Goal: Task Accomplishment & Management: Use online tool/utility

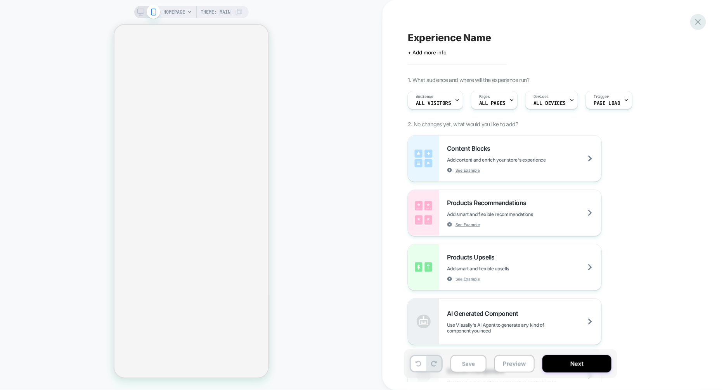
click at [698, 21] on icon at bounding box center [698, 22] width 10 height 10
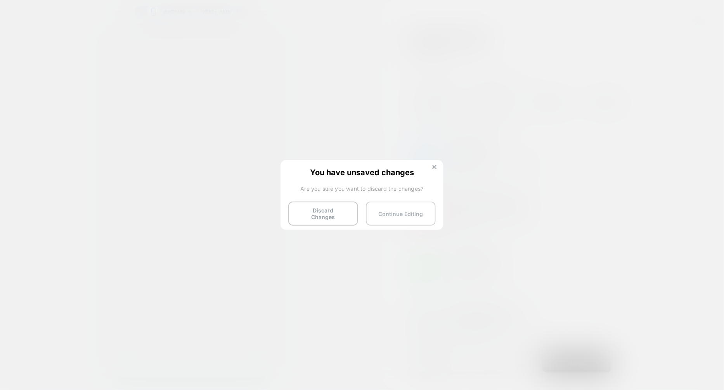
click at [392, 207] on button "Continue Editing" at bounding box center [401, 213] width 70 height 24
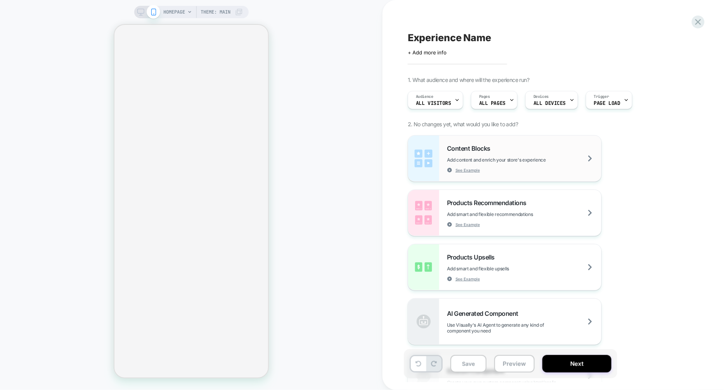
click at [492, 152] on div "Content Blocks Add content and enrich your store's experience See Example" at bounding box center [524, 158] width 154 height 28
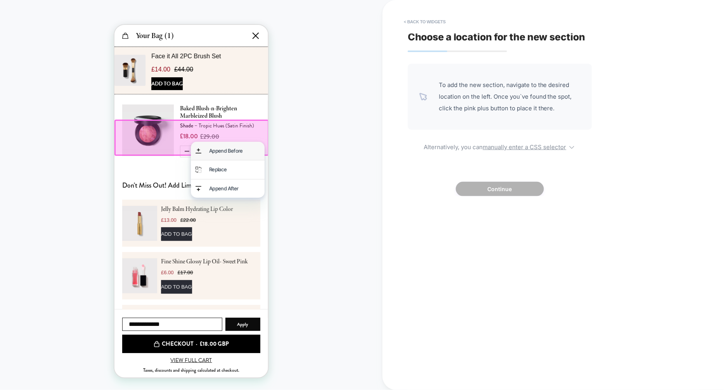
scroll to position [0, 154]
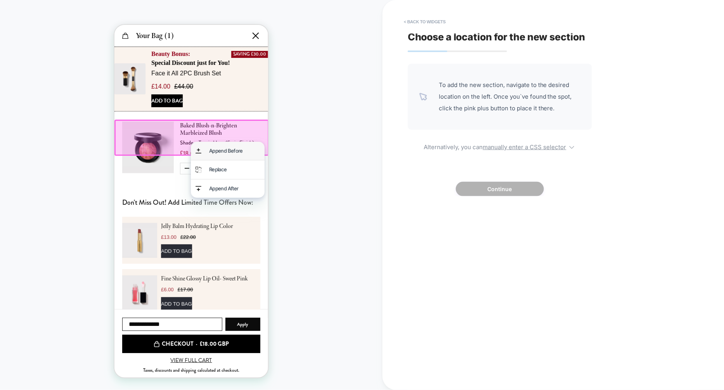
click at [241, 153] on div "Append Before" at bounding box center [234, 150] width 51 height 9
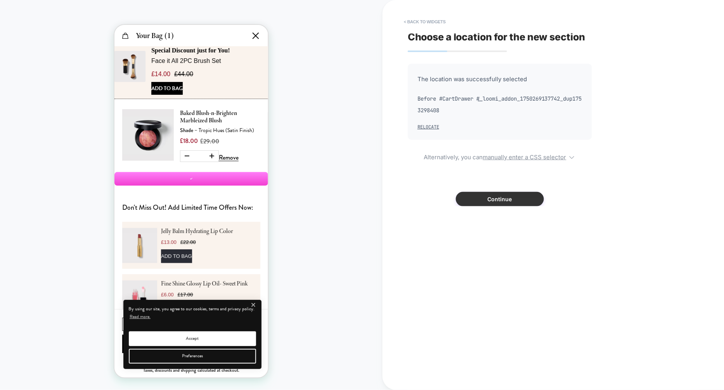
click at [474, 196] on button "Continue" at bounding box center [500, 199] width 88 height 14
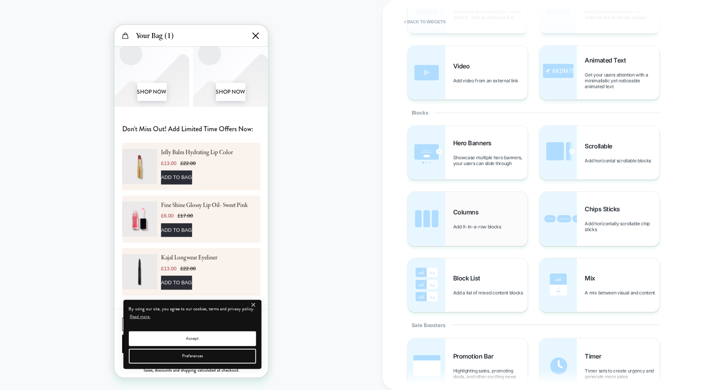
scroll to position [95, 0]
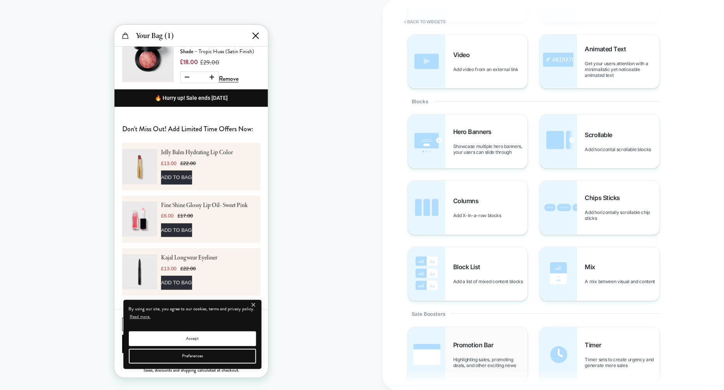
click at [472, 348] on span "Promotion Bar" at bounding box center [475, 345] width 44 height 8
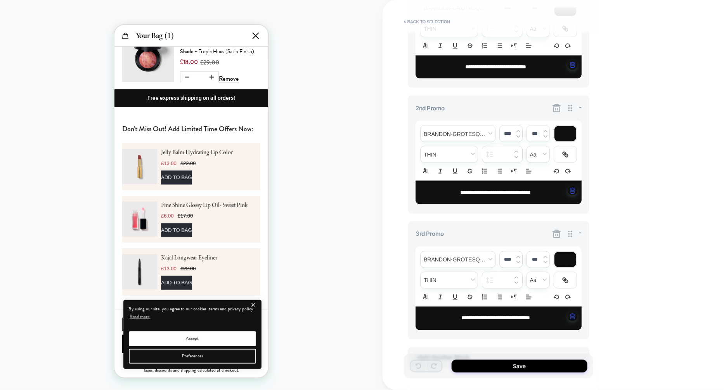
scroll to position [307, 0]
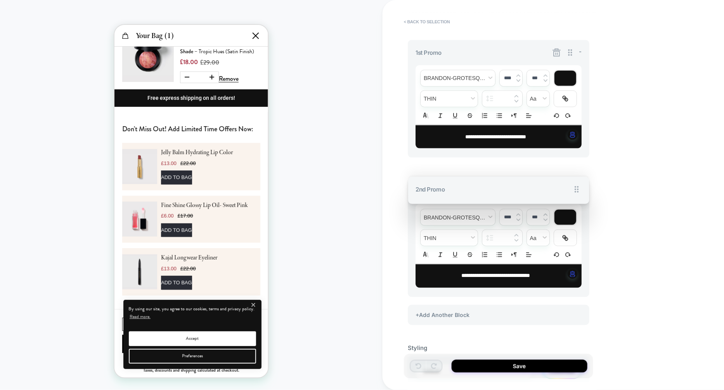
drag, startPoint x: 568, startPoint y: 149, endPoint x: 555, endPoint y: 74, distance: 75.7
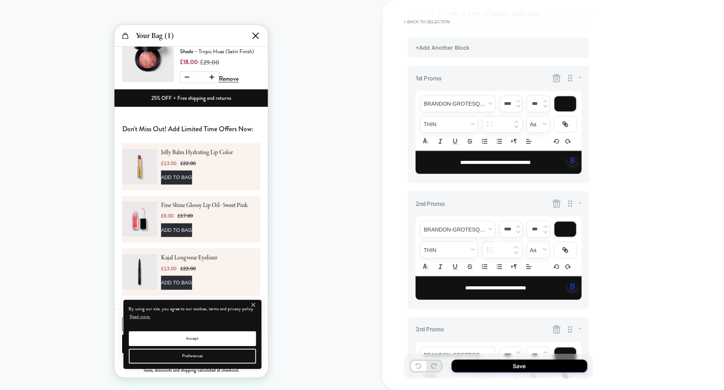
scroll to position [249, 0]
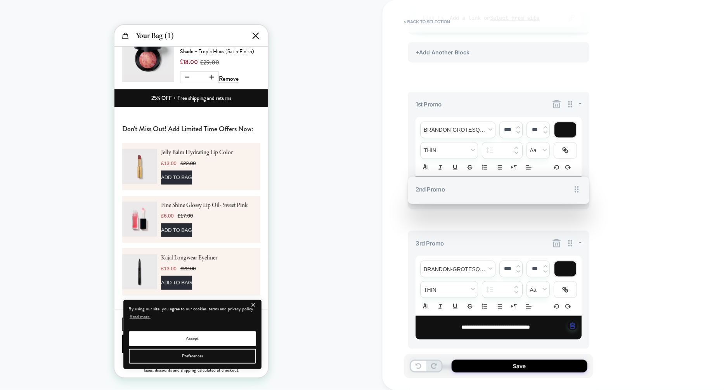
drag, startPoint x: 569, startPoint y: 210, endPoint x: 572, endPoint y: 115, distance: 95.1
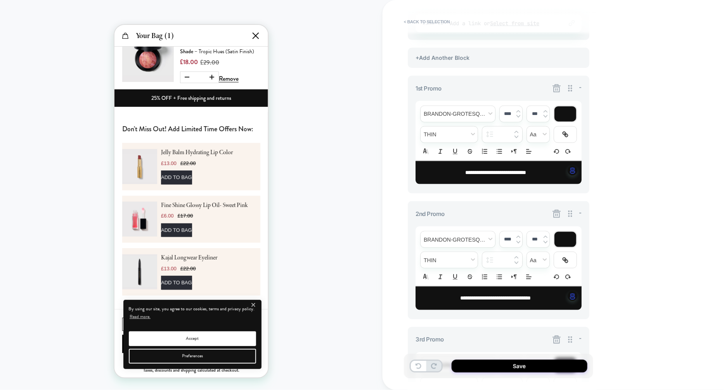
scroll to position [245, 0]
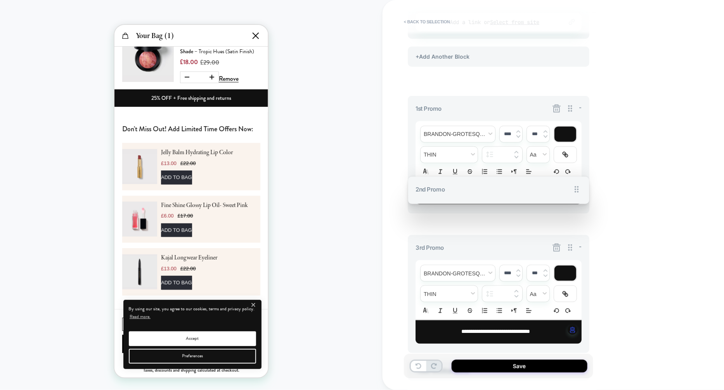
drag, startPoint x: 570, startPoint y: 213, endPoint x: 537, endPoint y: 128, distance: 91.4
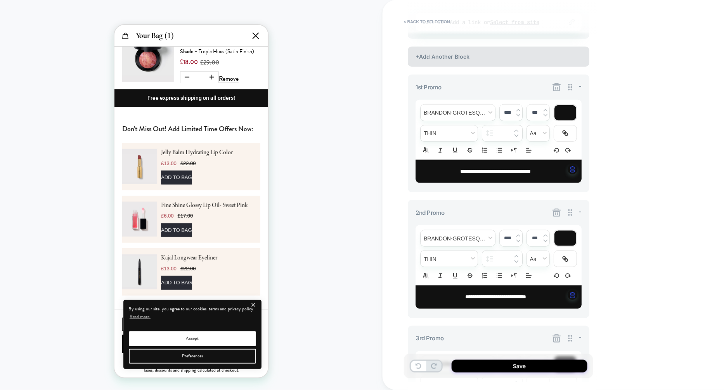
scroll to position [0, 154]
click at [478, 60] on div "+Add Another Block" at bounding box center [499, 57] width 182 height 20
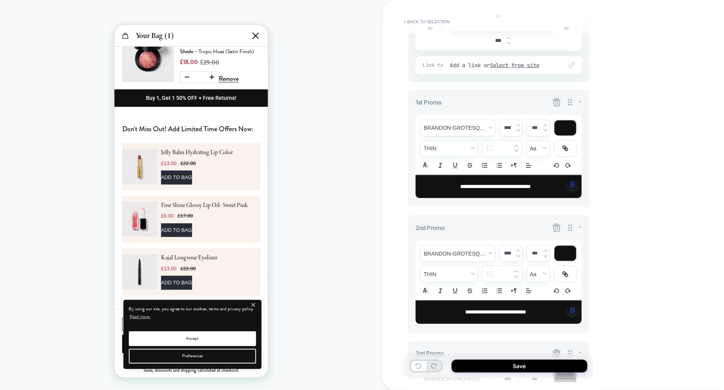
scroll to position [201, 0]
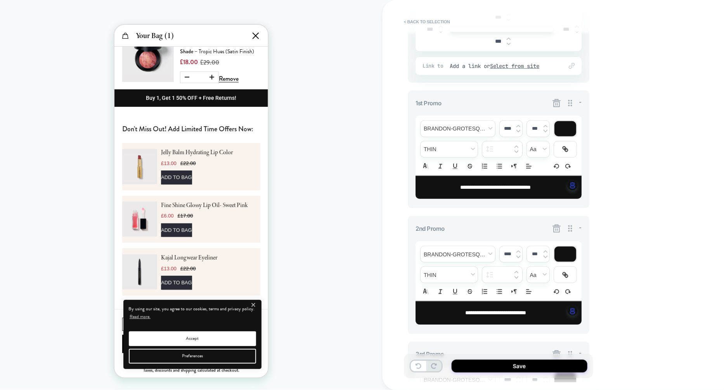
click at [557, 101] on icon at bounding box center [557, 103] width 10 height 10
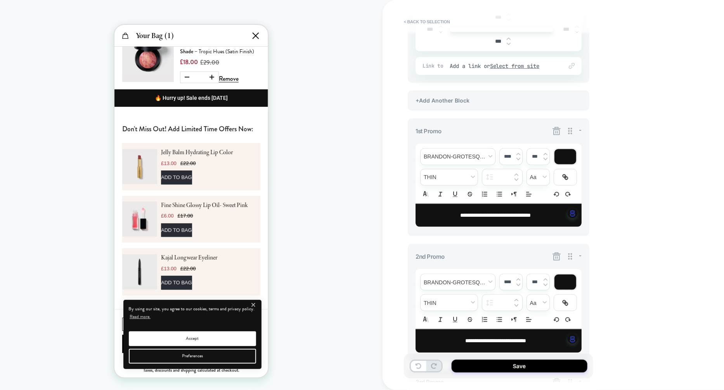
click at [556, 132] on icon at bounding box center [557, 131] width 10 height 10
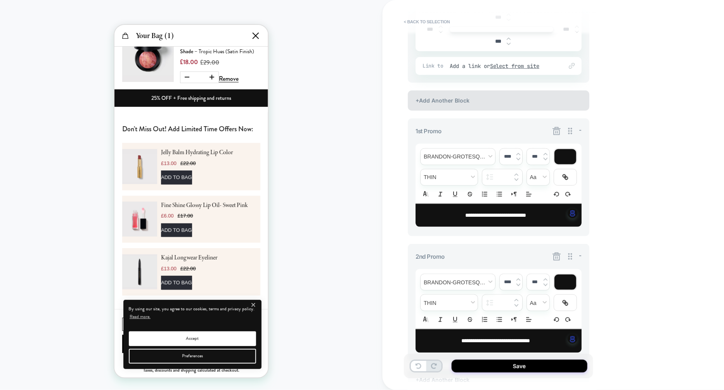
click at [516, 105] on div "+Add Another Block" at bounding box center [499, 100] width 182 height 20
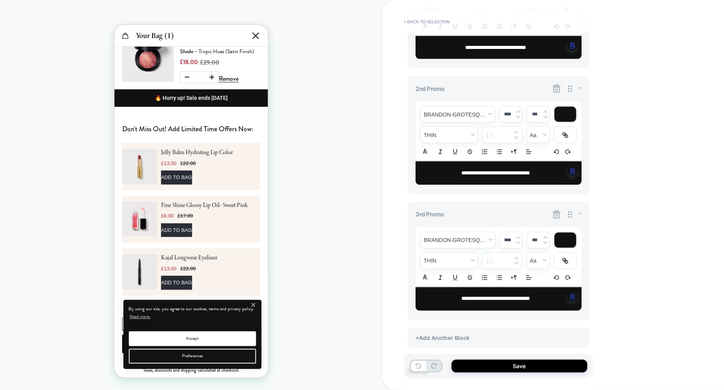
scroll to position [437, 0]
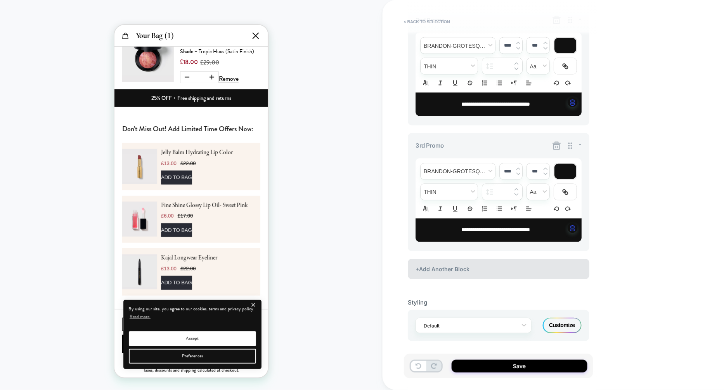
click at [502, 271] on div "+Add Another Block" at bounding box center [499, 269] width 182 height 20
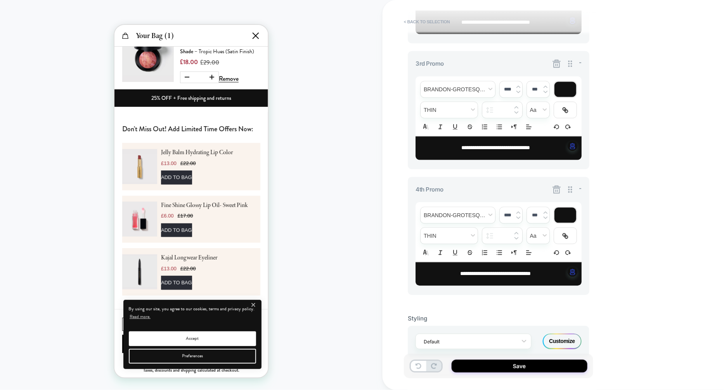
scroll to position [508, 0]
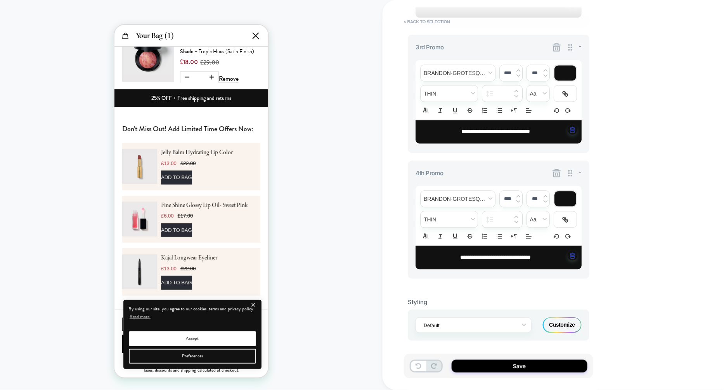
click at [555, 171] on icon at bounding box center [557, 173] width 10 height 10
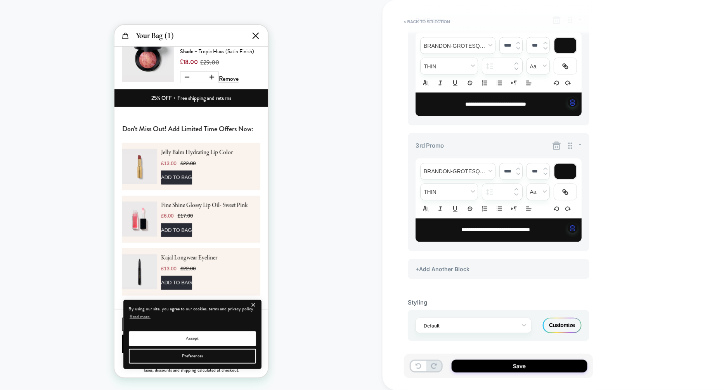
click at [556, 148] on icon at bounding box center [557, 146] width 8 height 8
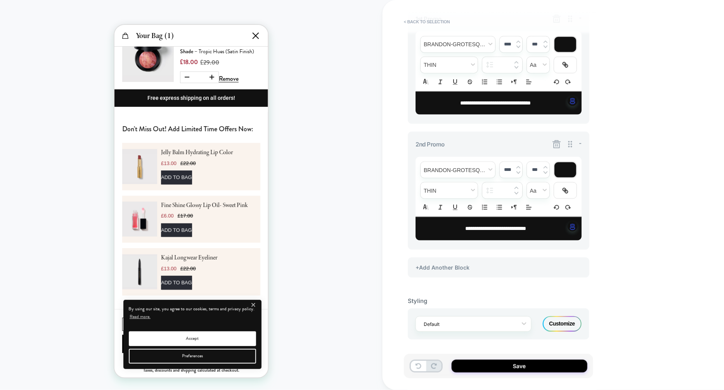
scroll to position [312, 0]
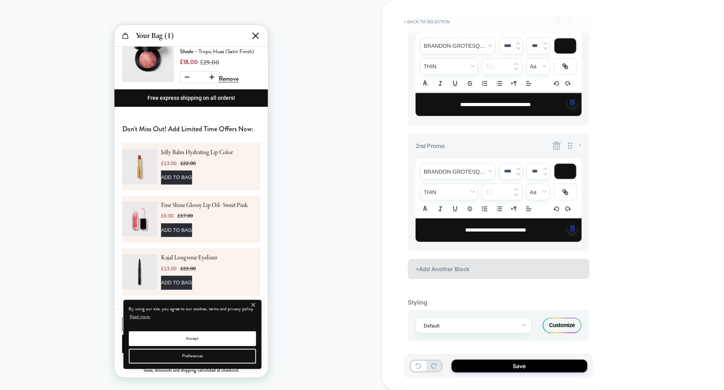
click at [513, 273] on div "+Add Another Block" at bounding box center [499, 269] width 182 height 20
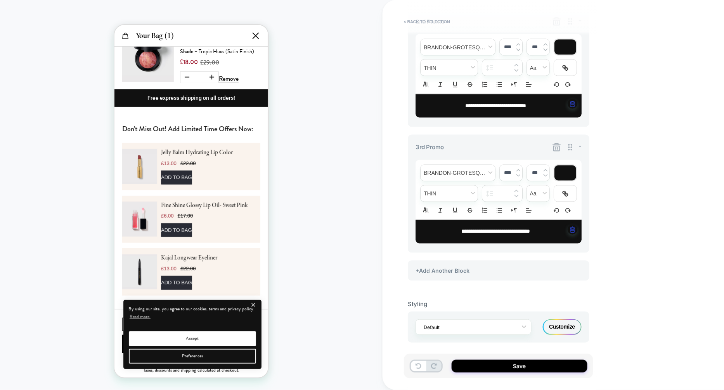
scroll to position [437, 0]
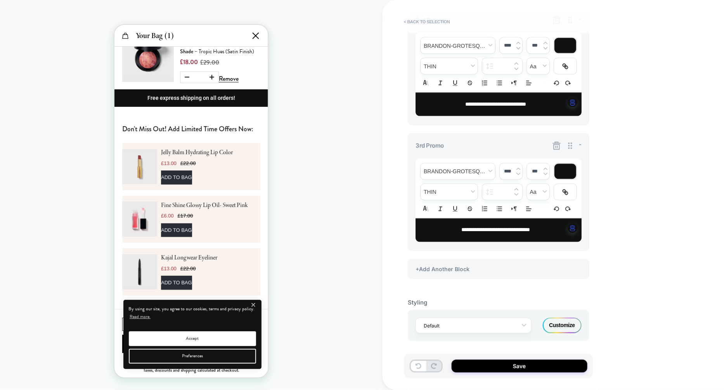
click at [559, 146] on icon at bounding box center [557, 146] width 10 height 10
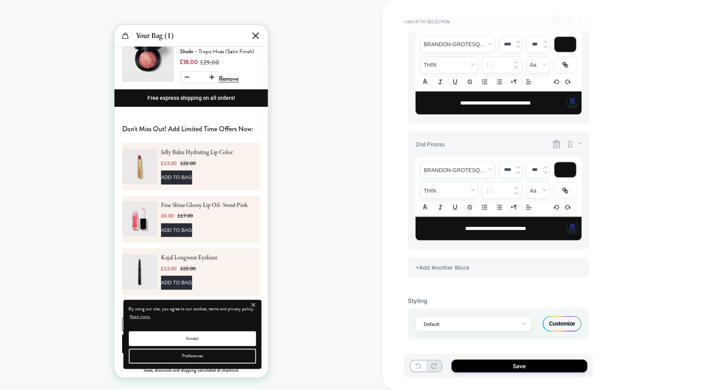
scroll to position [312, 0]
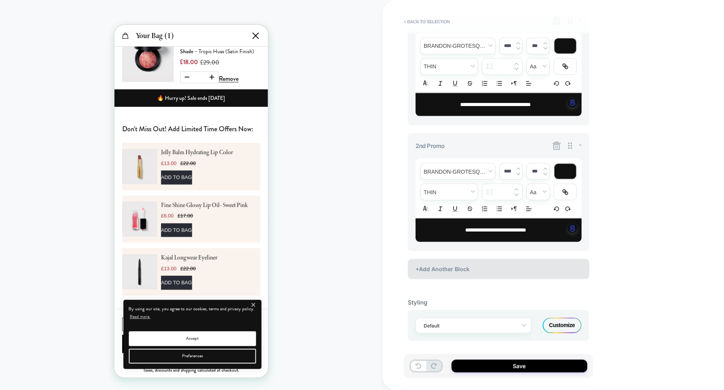
click at [497, 263] on div "+Add Another Block" at bounding box center [499, 269] width 182 height 20
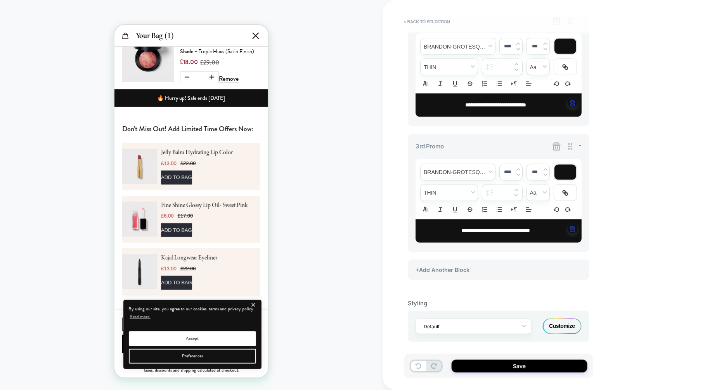
scroll to position [437, 0]
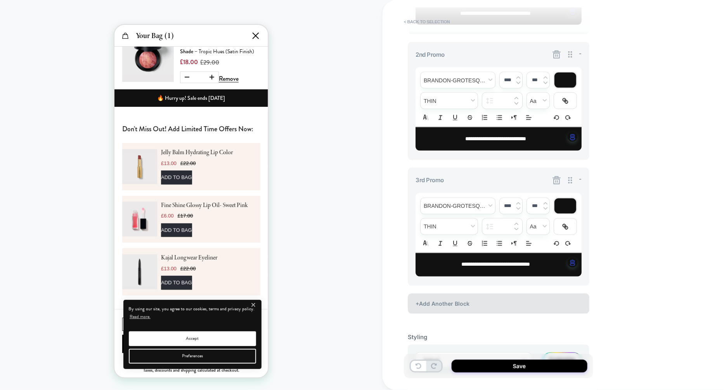
click at [482, 298] on div "+Add Another Block" at bounding box center [499, 303] width 182 height 20
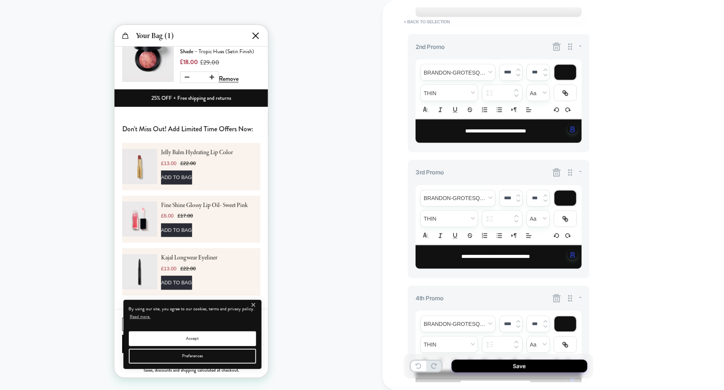
scroll to position [0, 0]
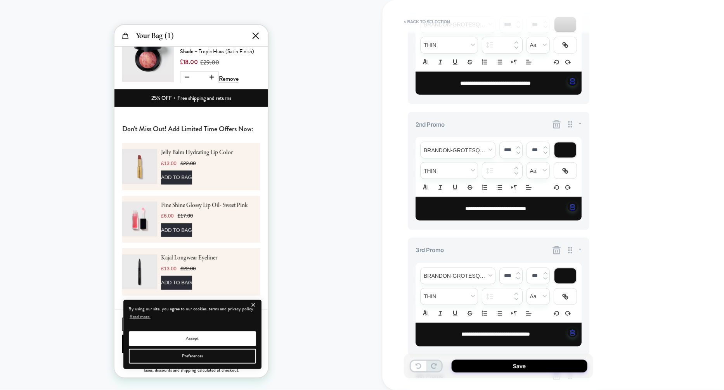
click at [555, 121] on icon at bounding box center [557, 125] width 8 height 8
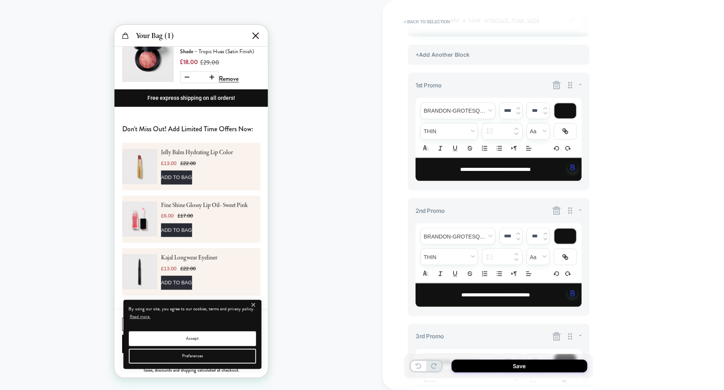
click at [556, 82] on icon at bounding box center [557, 85] width 8 height 8
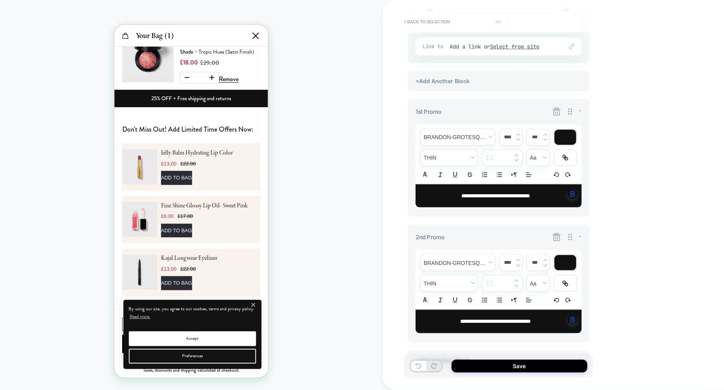
click at [512, 112] on div "1st Promo -" at bounding box center [499, 112] width 166 height 10
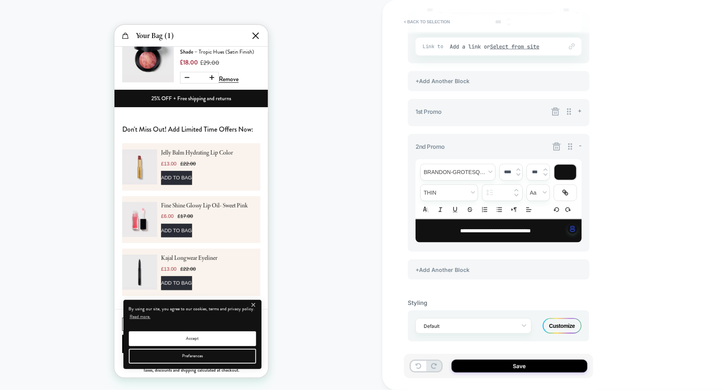
click at [557, 113] on icon at bounding box center [556, 112] width 10 height 10
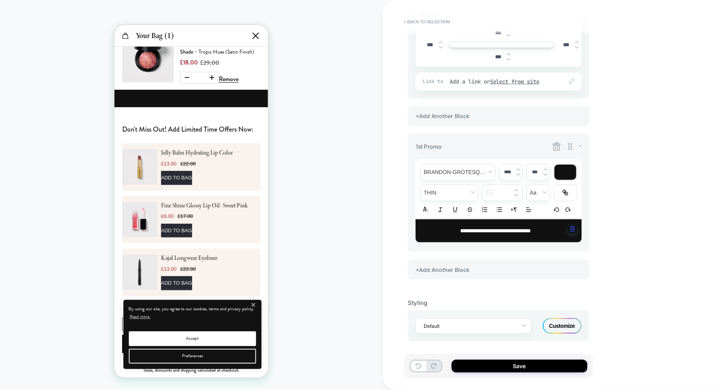
click at [556, 144] on icon at bounding box center [557, 147] width 10 height 10
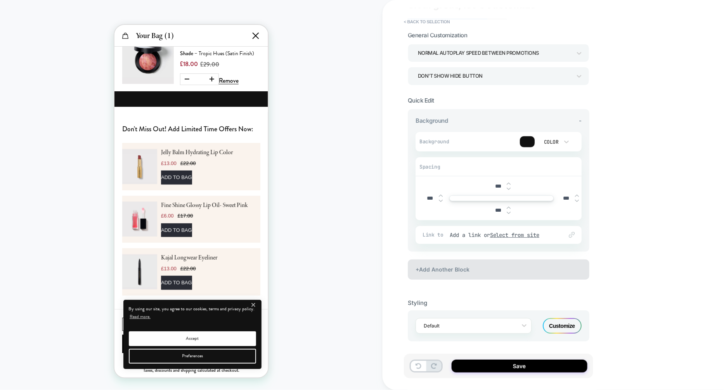
click at [488, 268] on div "+Add Another Block" at bounding box center [499, 269] width 182 height 20
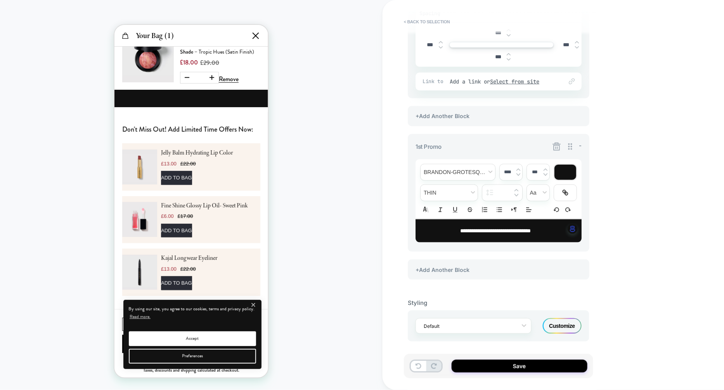
click at [488, 268] on div "+Add Another Block" at bounding box center [499, 269] width 182 height 20
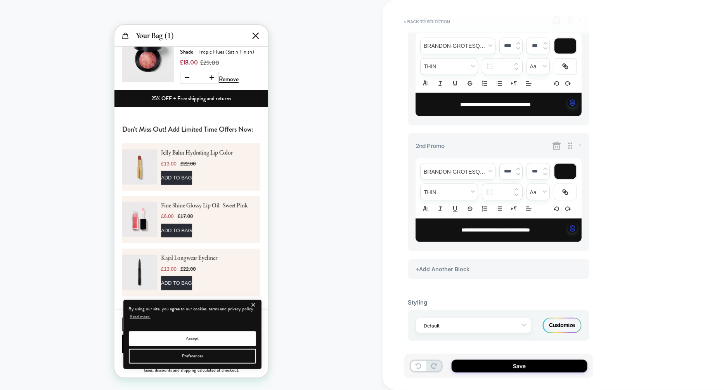
click at [488, 268] on div "+Add Another Block" at bounding box center [499, 269] width 182 height 20
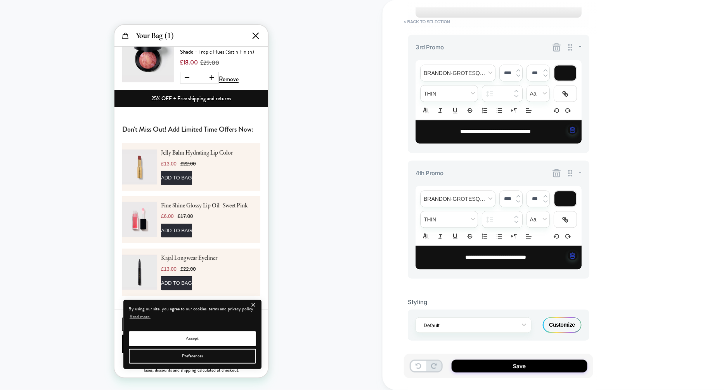
click at [555, 177] on icon at bounding box center [557, 173] width 10 height 10
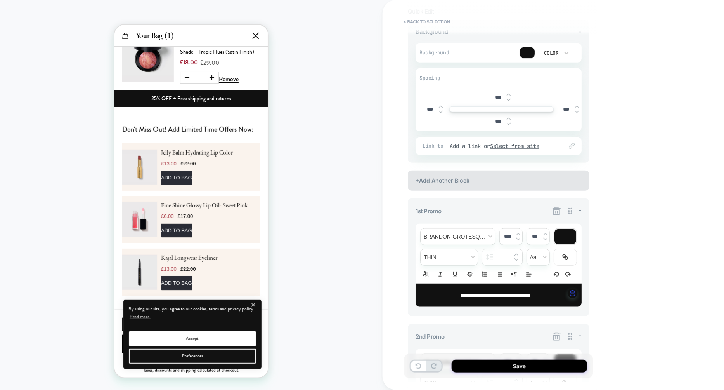
click at [508, 184] on div "+Add Another Block" at bounding box center [499, 180] width 182 height 20
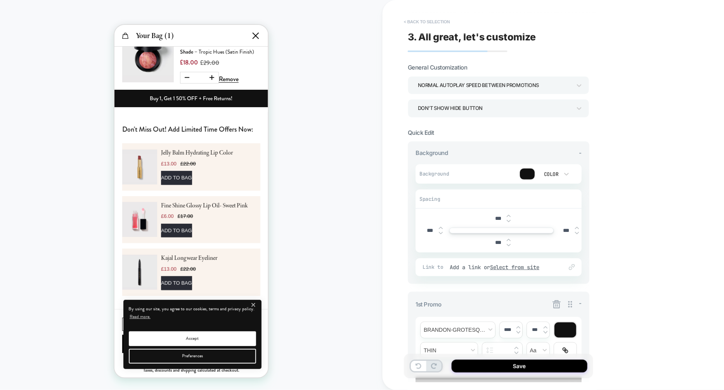
click at [425, 22] on button "< Back to selection" at bounding box center [427, 22] width 54 height 12
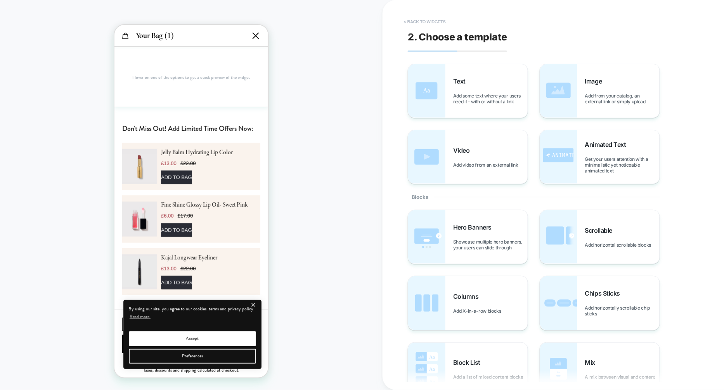
click at [449, 23] on button "< Back to widgets" at bounding box center [425, 22] width 50 height 12
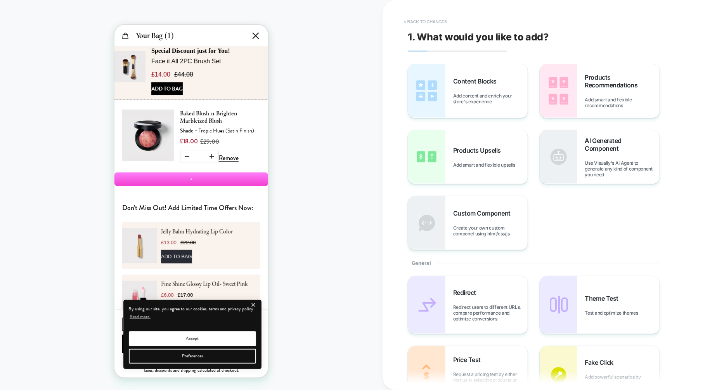
click at [447, 23] on button "< Back to changes" at bounding box center [425, 22] width 51 height 12
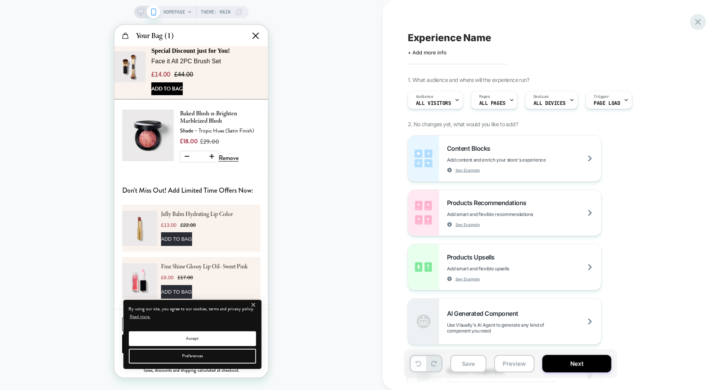
click at [699, 26] on icon at bounding box center [698, 22] width 10 height 10
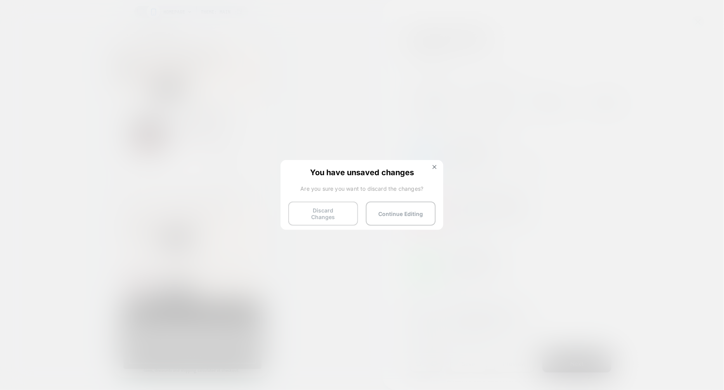
click at [327, 220] on button "Discard Changes" at bounding box center [323, 213] width 70 height 24
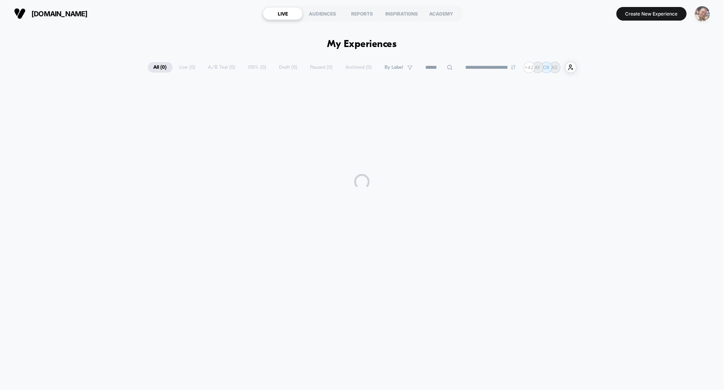
click at [700, 14] on img "button" at bounding box center [702, 13] width 15 height 15
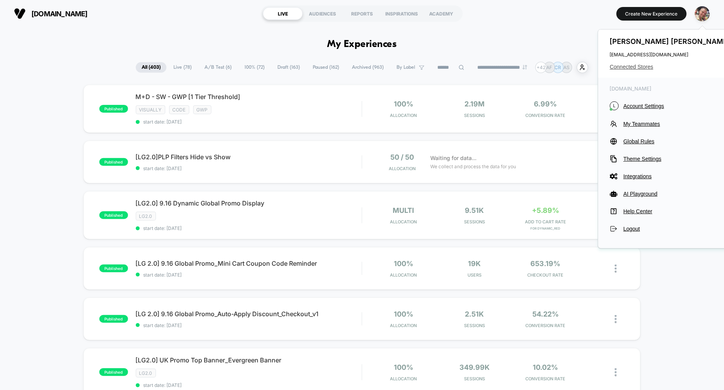
click at [641, 67] on span "Connected Stores" at bounding box center [671, 67] width 123 height 6
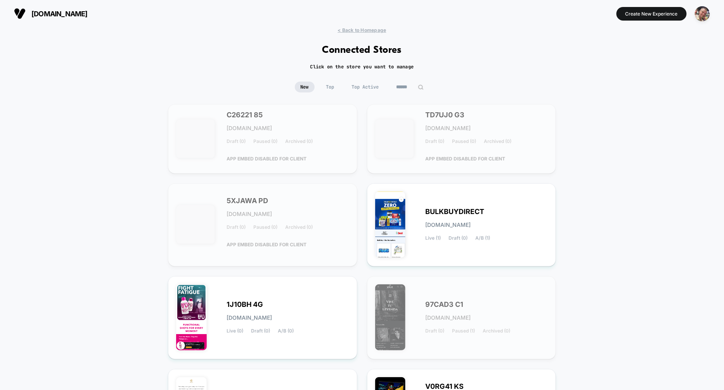
click at [399, 85] on input at bounding box center [410, 86] width 39 height 11
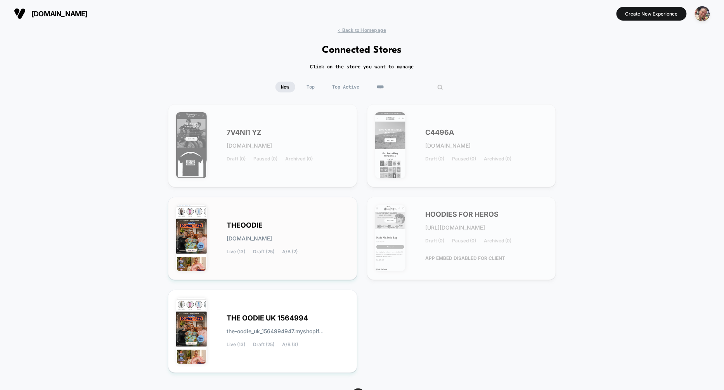
type input "****"
click at [312, 227] on div "[PERSON_NAME][DOMAIN_NAME] Live (13) Draft (25) A/B (2)" at bounding box center [288, 238] width 123 height 32
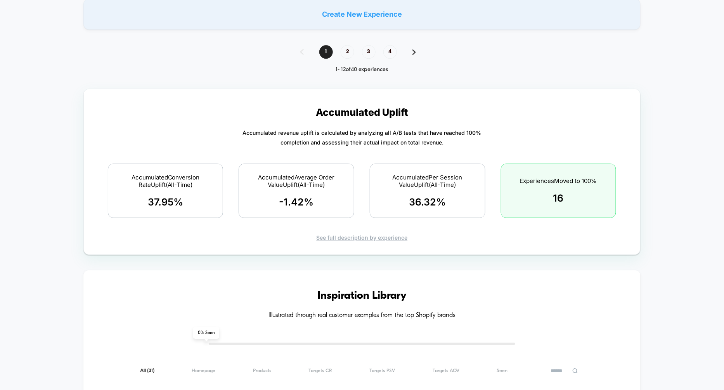
scroll to position [698, 0]
click at [349, 234] on div "See full description by experience" at bounding box center [362, 236] width 530 height 7
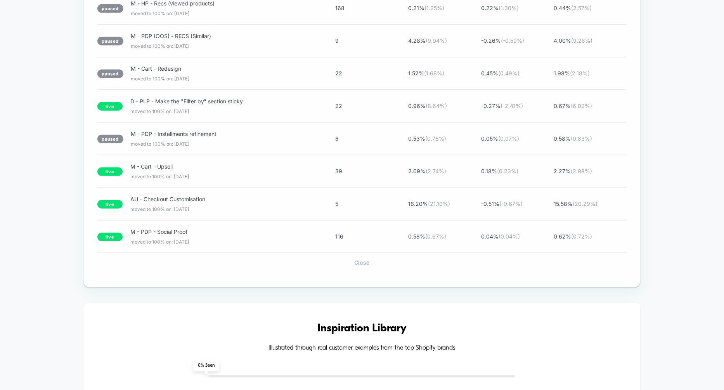
scroll to position [1259, 0]
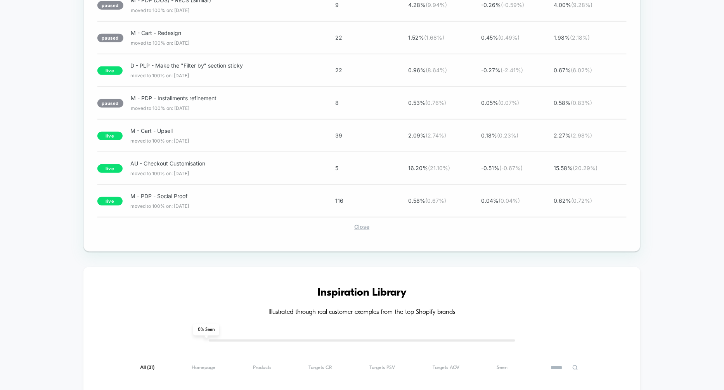
click at [366, 223] on div "Close" at bounding box center [362, 226] width 530 height 7
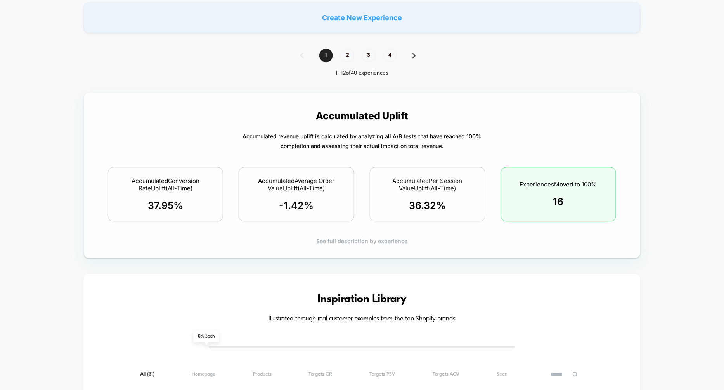
scroll to position [672, 0]
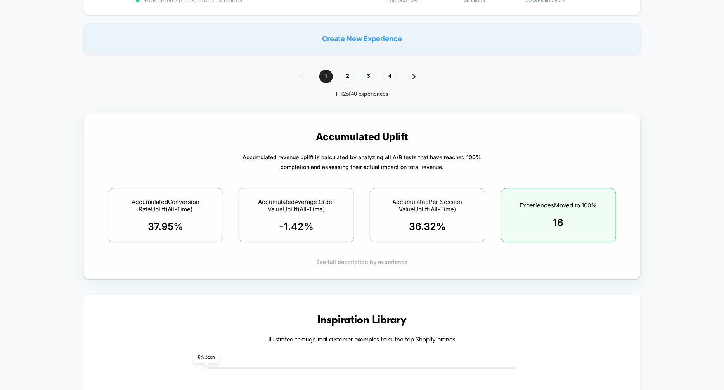
click at [348, 260] on div "See full description by experience" at bounding box center [362, 261] width 530 height 7
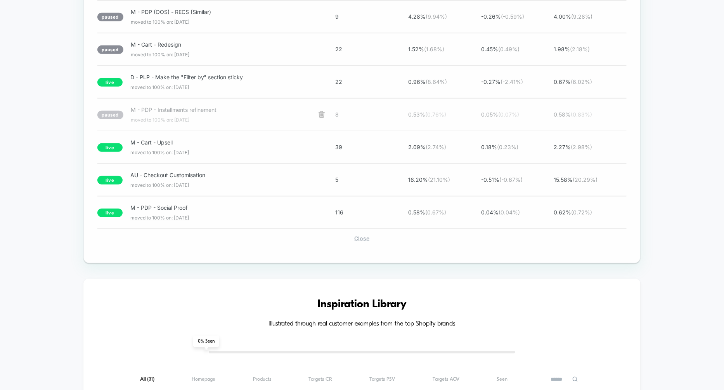
scroll to position [1285, 0]
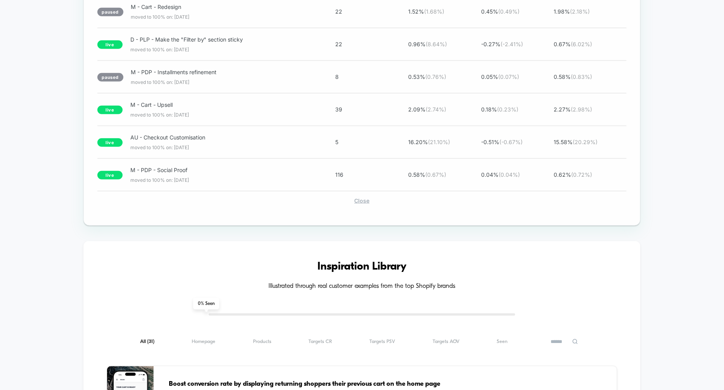
click at [363, 197] on div "Close" at bounding box center [362, 200] width 530 height 7
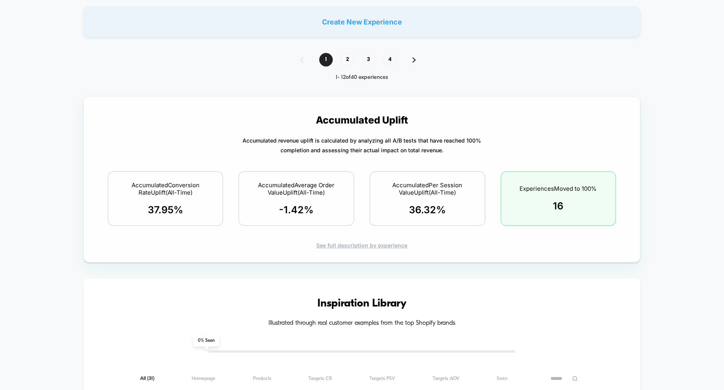
scroll to position [672, 0]
